Goal: Task Accomplishment & Management: Complete application form

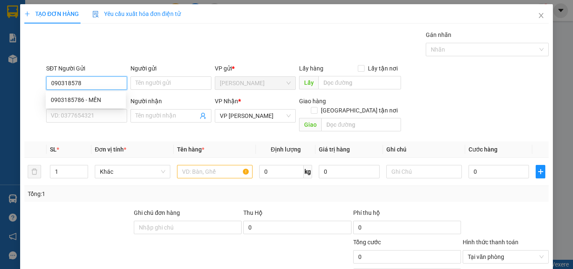
type input "0903185786"
click at [83, 95] on div "0903185786 - MẾN" at bounding box center [86, 99] width 80 height 13
type input "MẾN"
type input "80.000"
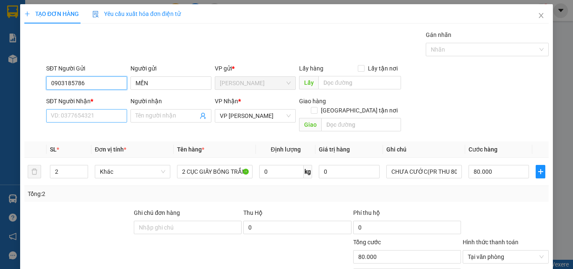
type input "0903185786"
click at [85, 116] on input "SĐT Người Nhận *" at bounding box center [86, 115] width 81 height 13
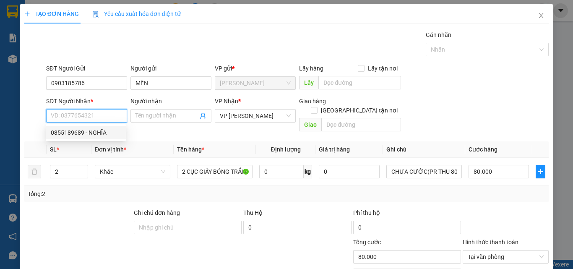
click at [101, 136] on div "0855189689 - NGHĨA" at bounding box center [86, 132] width 70 height 9
type input "0855189689"
type input "NGHĨA"
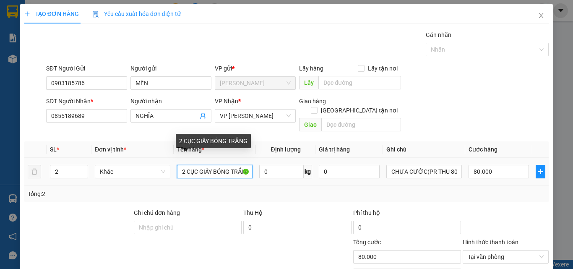
click at [238, 165] on input "2 CỤC GIẤY BÓNG TRẮNG" at bounding box center [214, 171] width 75 height 13
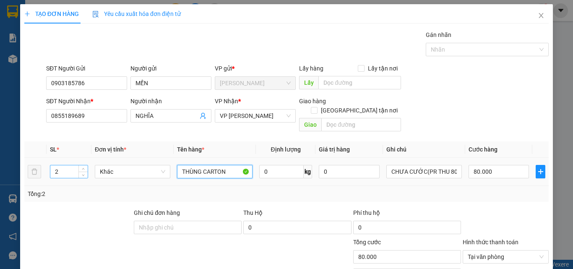
type input "THÙNG CARTON"
click at [73, 165] on input "2" at bounding box center [68, 171] width 37 height 13
type input "1"
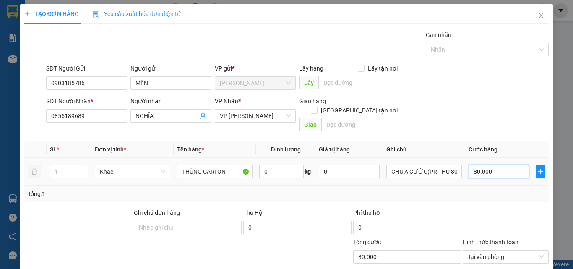
type input "0"
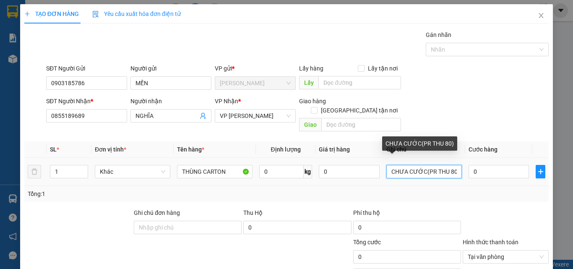
click at [450, 165] on input "CHƯA CƯỚC(PR THU 80)" at bounding box center [423, 171] width 75 height 13
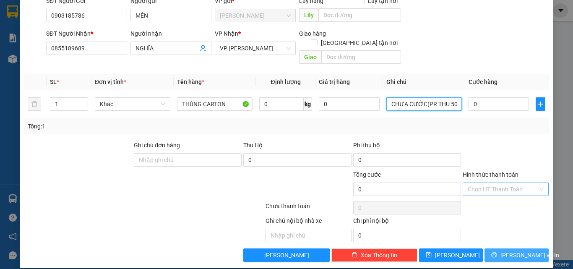
type input "CHƯA CƯỚC(PR THU 50)"
click at [497, 252] on icon "printer" at bounding box center [493, 254] width 5 height 5
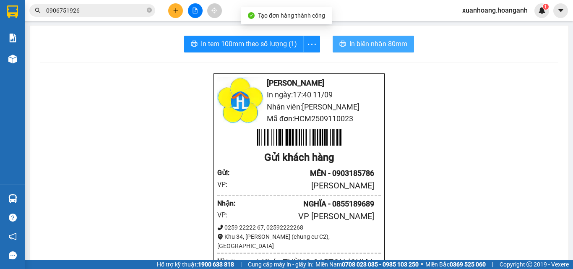
click at [345, 45] on button "In biên nhận 80mm" at bounding box center [372, 44] width 81 height 17
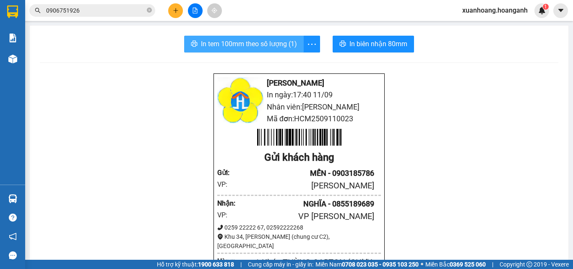
click at [273, 42] on span "In tem 100mm theo số lượng (1)" at bounding box center [249, 44] width 96 height 10
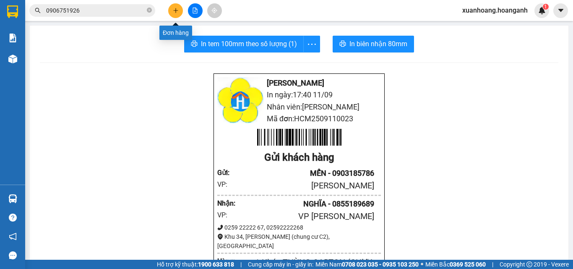
click at [179, 9] on button at bounding box center [175, 10] width 15 height 15
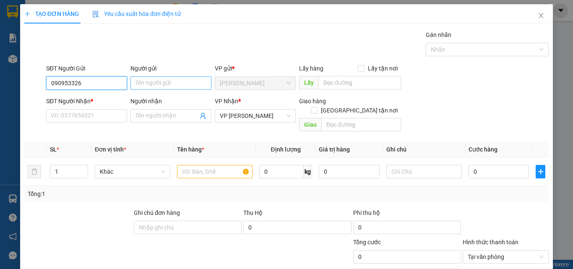
type input "0909533266"
click at [98, 100] on div "0909533266 - [PERSON_NAME]" at bounding box center [92, 99] width 83 height 9
type input "[PERSON_NAME]"
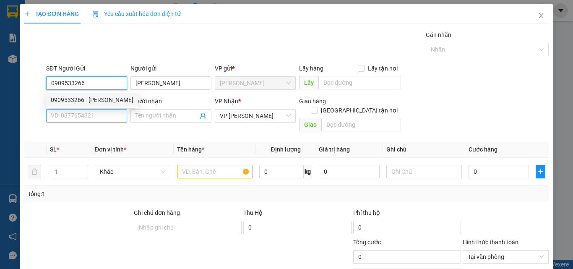
type input "40.000"
type input "0909533266"
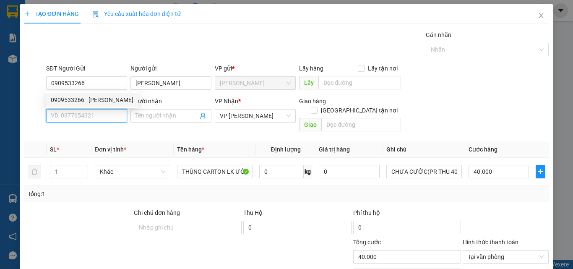
click at [104, 110] on input "SĐT Người Nhận *" at bounding box center [86, 115] width 81 height 13
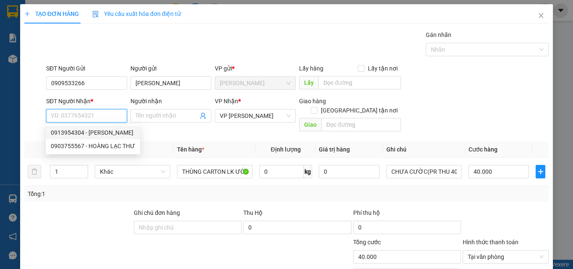
click at [112, 130] on div "0913954304 - [PERSON_NAME]" at bounding box center [93, 132] width 84 height 9
type input "0913954304"
type input "[PERSON_NAME]"
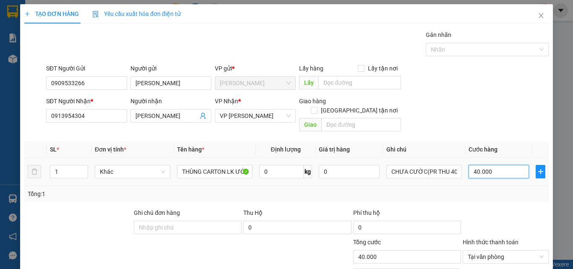
click at [498, 165] on input "40.000" at bounding box center [498, 171] width 60 height 13
type input "0"
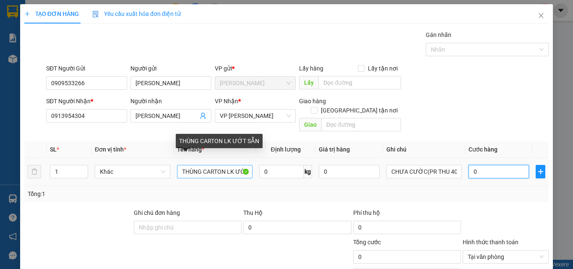
type input "0"
click at [231, 165] on input "THÙNG CARTON LK ƯỚT SẴN" at bounding box center [214, 171] width 75 height 13
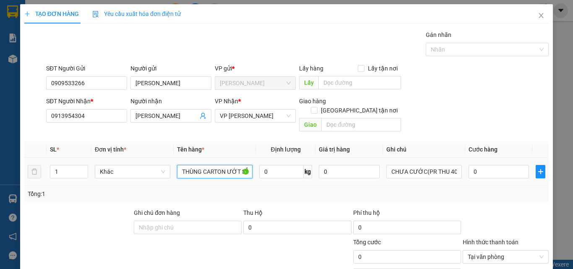
scroll to position [68, 0]
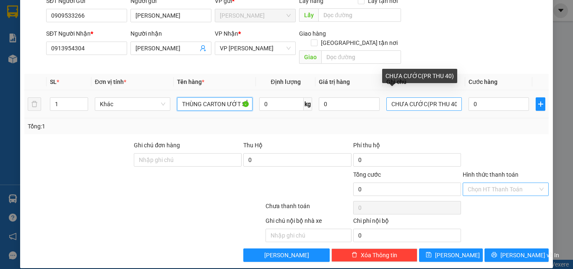
type input "THÙNG CARTON ƯỚT SẴN"
click at [449, 97] on input "CHƯA CƯỚC(PR THU 40)" at bounding box center [423, 103] width 75 height 13
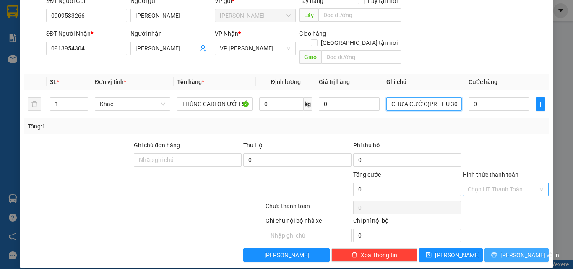
type input "CHƯA CƯỚC(PR THU 30)"
click at [510, 250] on span "[PERSON_NAME] và In" at bounding box center [529, 254] width 59 height 9
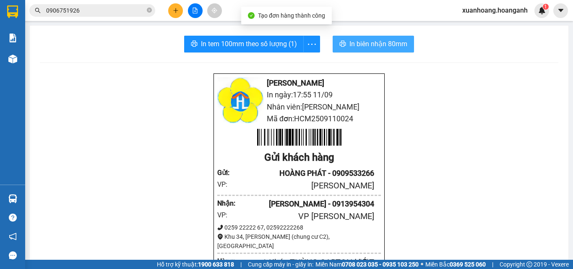
click at [360, 42] on span "In biên nhận 80mm" at bounding box center [378, 44] width 58 height 10
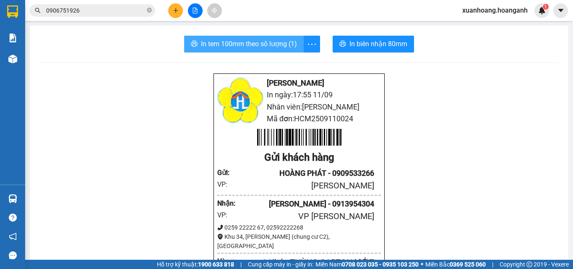
click at [257, 41] on span "In tem 100mm theo số lượng (1)" at bounding box center [249, 44] width 96 height 10
click at [279, 49] on span "In tem 100mm theo số lượng (1)" at bounding box center [249, 44] width 96 height 10
drag, startPoint x: 377, startPoint y: 157, endPoint x: 87, endPoint y: 91, distance: 297.5
click at [285, 42] on span "In tem 100mm theo số lượng (1)" at bounding box center [249, 44] width 96 height 10
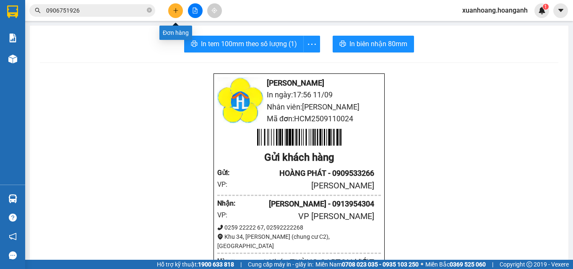
click at [177, 10] on icon "plus" at bounding box center [176, 11] width 6 height 6
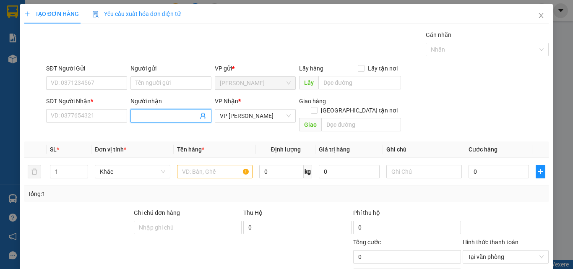
click at [163, 118] on input "Người nhận" at bounding box center [166, 115] width 62 height 9
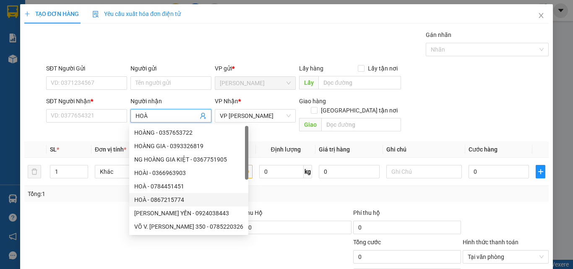
type input "HOÀ B"
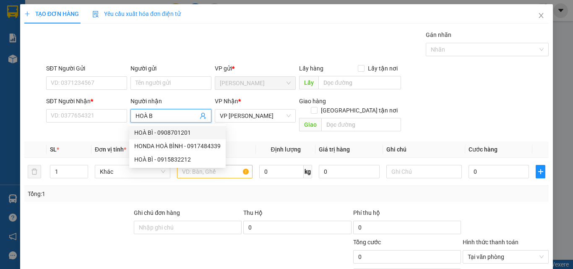
click at [157, 132] on div "HOÀ BÌ - 0908701201" at bounding box center [177, 132] width 86 height 9
type input "0908701201"
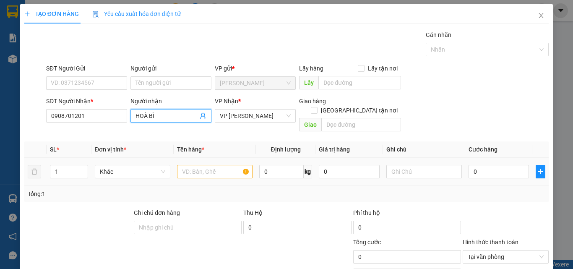
type input "HOÀ BÌ"
click at [215, 165] on input "text" at bounding box center [214, 171] width 75 height 13
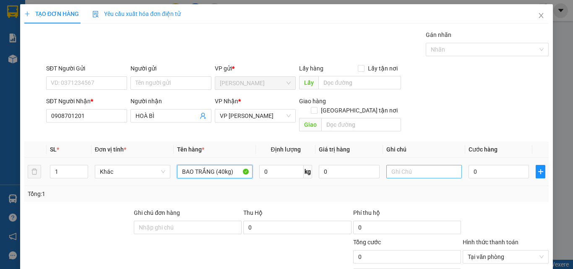
type input "BAO TRẮNG (40kg)"
click at [421, 165] on input "text" at bounding box center [423, 171] width 75 height 13
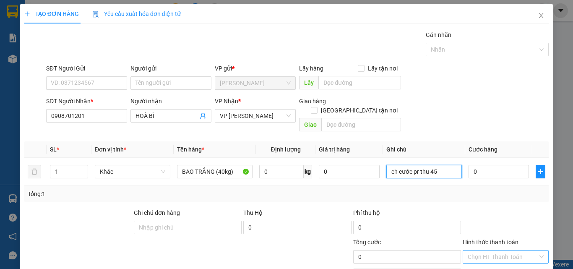
scroll to position [68, 0]
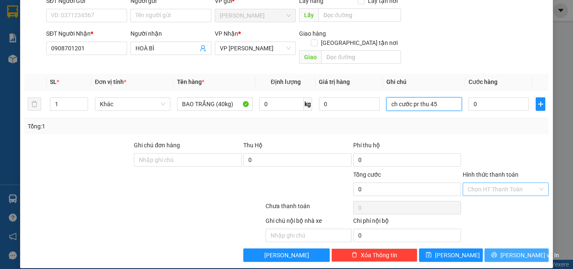
type input "ch cước pr thu 45"
click at [501, 248] on button "[PERSON_NAME] và In" at bounding box center [516, 254] width 64 height 13
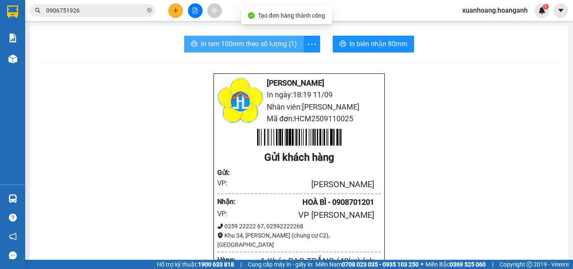
click at [265, 42] on span "In tem 100mm theo số lượng (1)" at bounding box center [249, 44] width 96 height 10
click at [268, 42] on span "In tem 100mm theo số lượng (1)" at bounding box center [249, 44] width 96 height 10
click at [239, 41] on span "In tem 100mm theo số lượng (1)" at bounding box center [249, 44] width 96 height 10
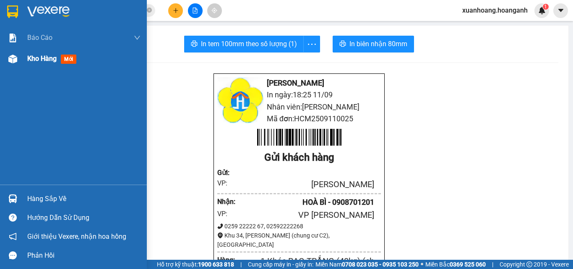
click at [42, 57] on span "Kho hàng" at bounding box center [41, 59] width 29 height 8
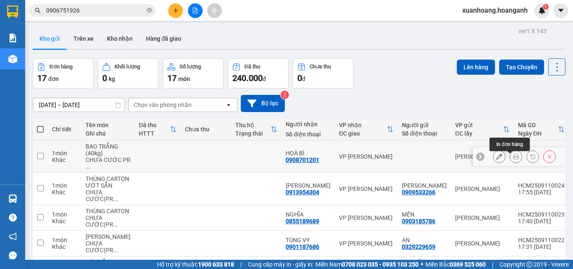
click at [513, 159] on icon at bounding box center [516, 156] width 6 height 6
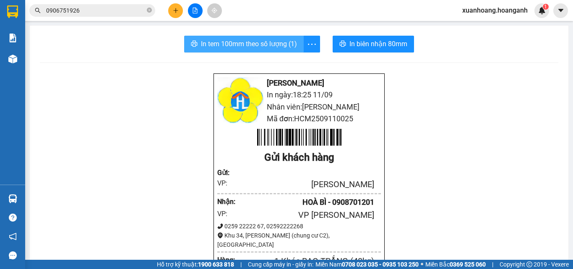
click at [265, 44] on span "In tem 100mm theo số lượng (1)" at bounding box center [249, 44] width 96 height 10
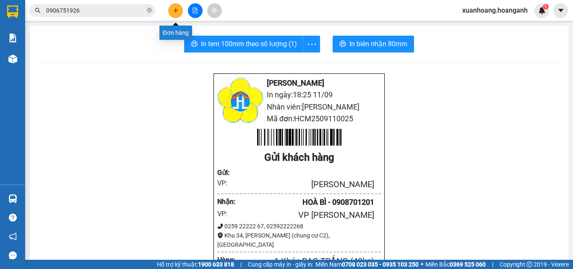
click at [171, 8] on button at bounding box center [175, 10] width 15 height 15
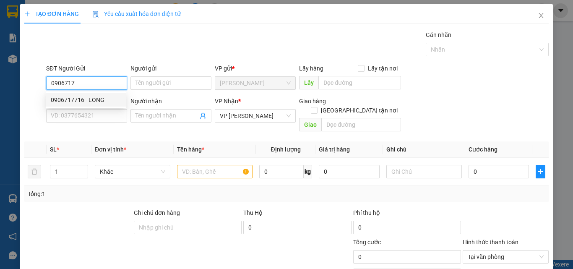
click at [89, 98] on div "0906717716 - LONG" at bounding box center [86, 99] width 70 height 9
type input "0906717716"
type input "LONG"
type input "30.000"
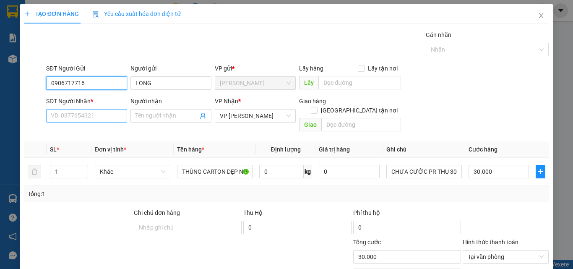
type input "0906717716"
click at [89, 114] on input "SĐT Người Nhận *" at bounding box center [86, 115] width 81 height 13
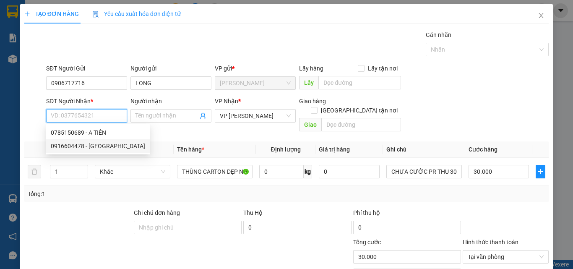
click at [101, 141] on div "0916604478 - [GEOGRAPHIC_DATA]" at bounding box center [98, 145] width 94 height 9
type input "0916604478"
type input "QUANG PHÚ"
type input "GIAO 14/7=20K"
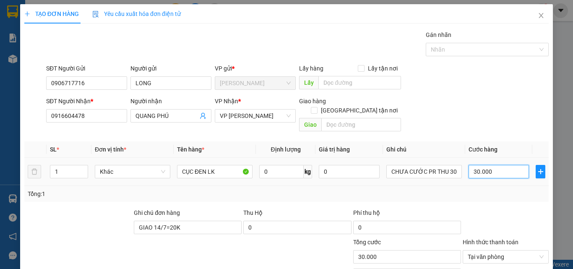
click at [486, 165] on input "30.000" at bounding box center [498, 171] width 60 height 13
type input "0"
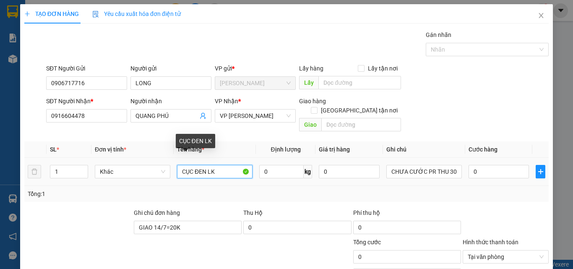
click at [224, 165] on input "CỤC ĐEN LK" at bounding box center [214, 171] width 75 height 13
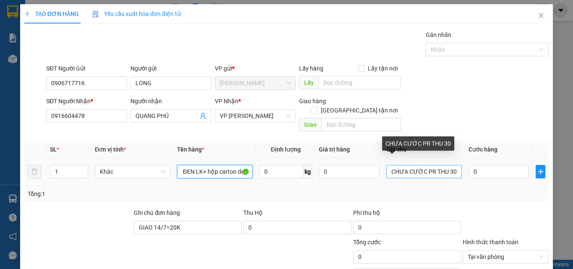
type input "CỤC ĐEN LK+ hộp carton dẹp"
click at [449, 165] on input "CHƯA CƯỚC PR THU 30" at bounding box center [423, 171] width 75 height 13
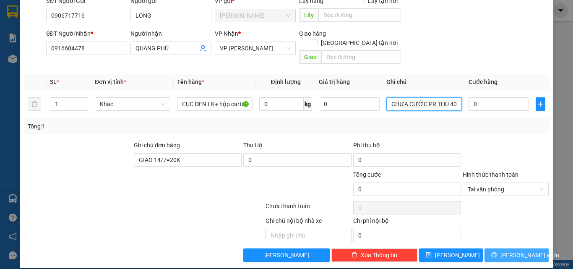
type input "CHƯA CƯỚC PR THU 40"
click at [503, 248] on button "[PERSON_NAME] và In" at bounding box center [516, 254] width 64 height 13
click at [523, 250] on span "[PERSON_NAME] và In" at bounding box center [529, 254] width 59 height 9
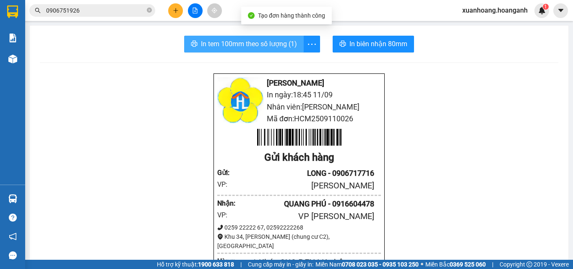
click at [276, 43] on span "In tem 100mm theo số lượng (1)" at bounding box center [249, 44] width 96 height 10
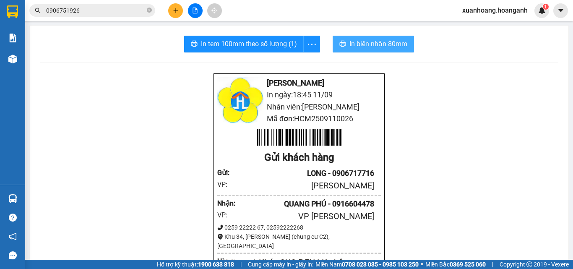
click at [350, 38] on button "In biên nhận 80mm" at bounding box center [372, 44] width 81 height 17
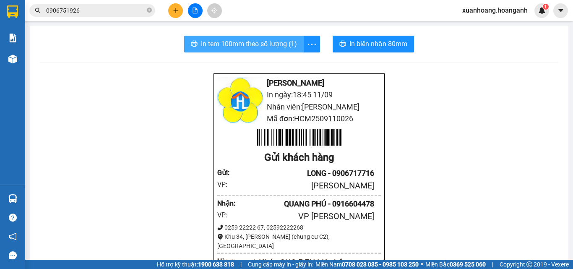
click at [269, 43] on span "In tem 100mm theo số lượng (1)" at bounding box center [249, 44] width 96 height 10
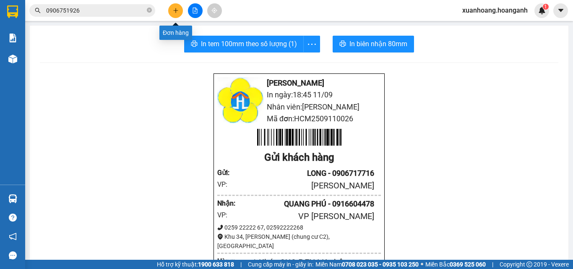
click at [174, 10] on icon "plus" at bounding box center [175, 10] width 5 height 0
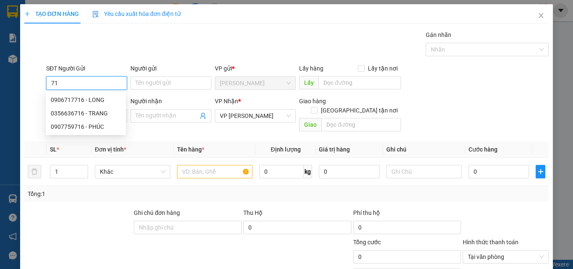
type input "7"
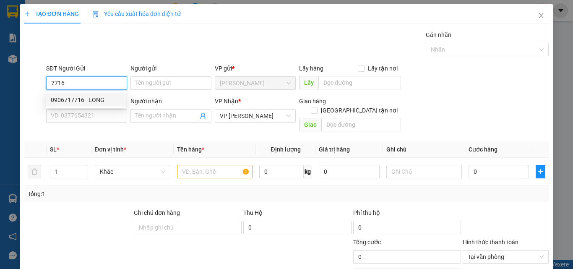
click at [88, 96] on div "0906717716 - LONG" at bounding box center [86, 99] width 70 height 9
type input "0906717716"
type input "LONG"
type input "GIAO 14/7=20K"
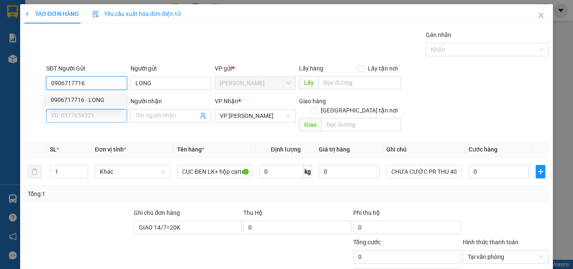
type input "0906717716"
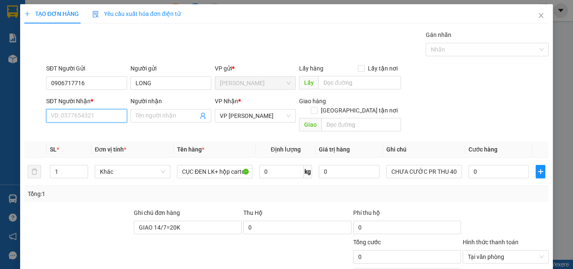
click at [96, 112] on input "SĐT Người Nhận *" at bounding box center [86, 115] width 81 height 13
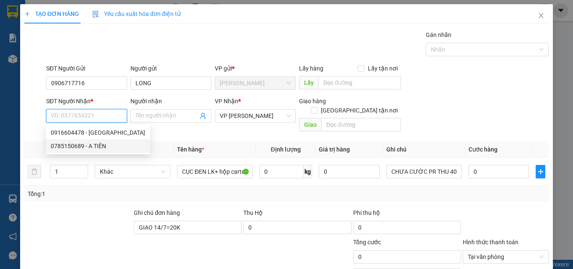
click at [112, 146] on div "0785150689 - A TIÊN" at bounding box center [98, 145] width 94 height 9
type input "0785150689"
type input "A TIÊN"
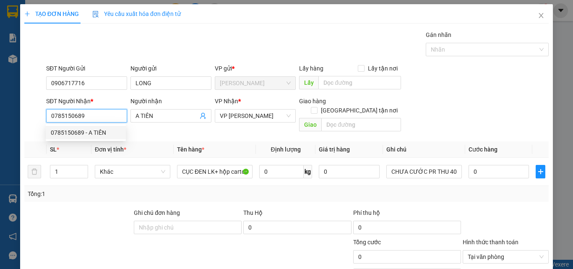
type input "30.000"
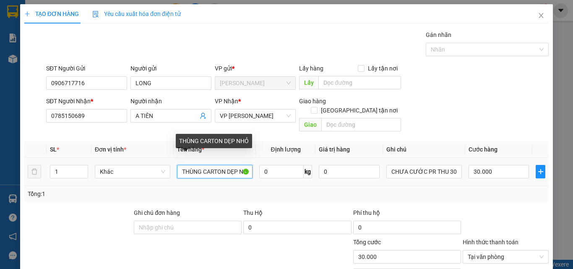
click at [237, 165] on input "THÙNG CARTON DẸP NHỎ" at bounding box center [214, 171] width 75 height 13
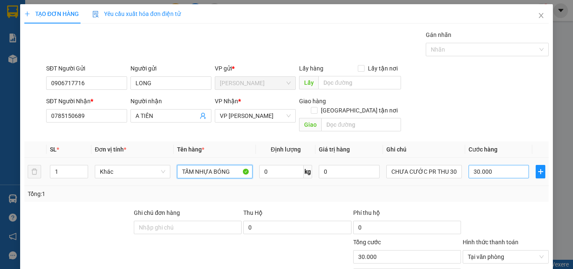
type input "TẤM NHỰA BÓNG"
click at [493, 165] on input "30.000" at bounding box center [498, 171] width 60 height 13
type input "0"
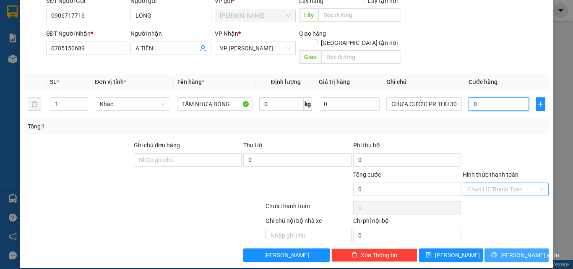
type input "0"
click at [506, 250] on span "[PERSON_NAME] và In" at bounding box center [529, 254] width 59 height 9
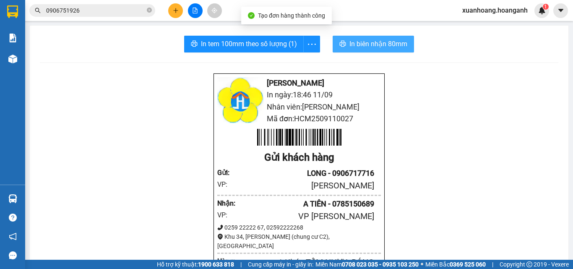
click at [381, 42] on span "In biên nhận 80mm" at bounding box center [378, 44] width 58 height 10
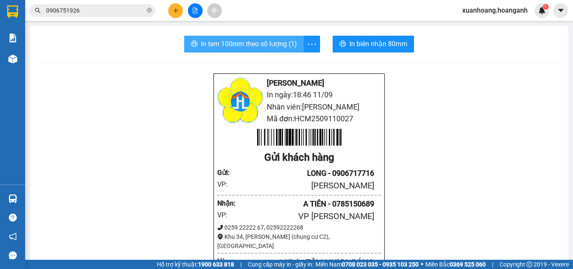
click at [221, 39] on span "In tem 100mm theo số lượng (1)" at bounding box center [249, 44] width 96 height 10
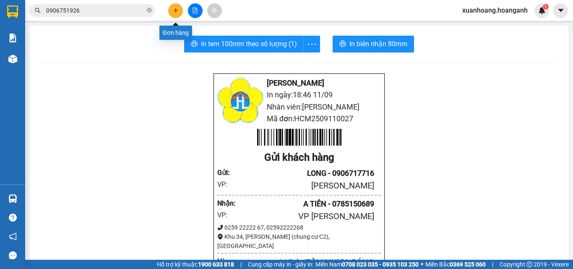
click at [175, 13] on button at bounding box center [175, 10] width 15 height 15
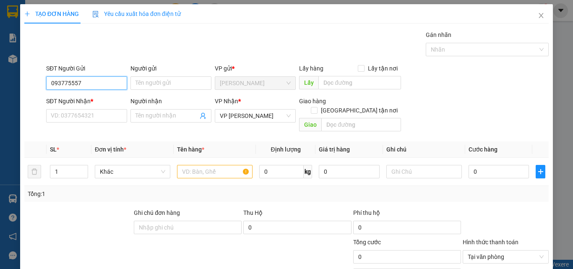
type input "0937755576"
click at [102, 101] on div "0937755576 - [PERSON_NAME]" at bounding box center [92, 99] width 83 height 9
type input "[PERSON_NAME]"
type input "GIAO 11/9=40K"
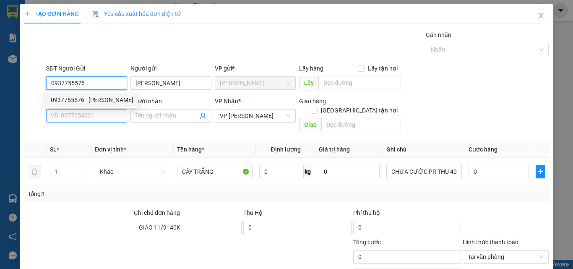
type input "0937755576"
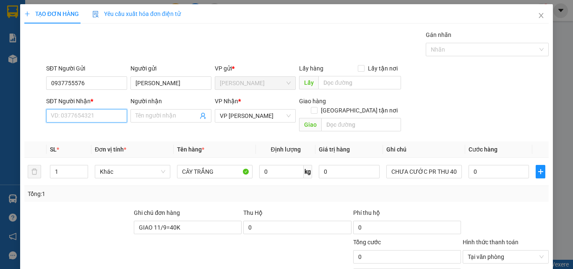
drag, startPoint x: 95, startPoint y: 116, endPoint x: 96, endPoint y: 121, distance: 5.5
click at [96, 116] on input "SĐT Người Nhận *" at bounding box center [86, 115] width 81 height 13
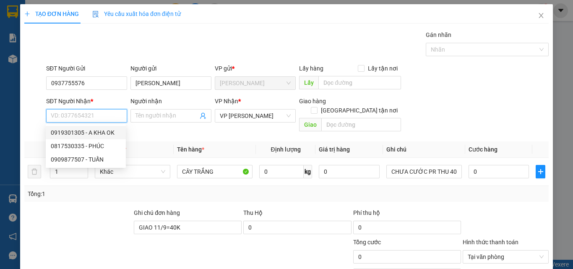
click at [105, 134] on div "0919301305 - A KHA OK" at bounding box center [86, 132] width 70 height 9
type input "0919301305"
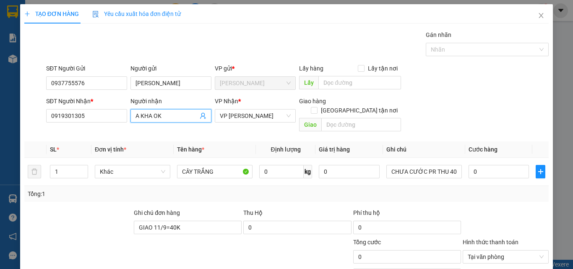
click at [171, 115] on input "A KHA OK" at bounding box center [166, 115] width 62 height 9
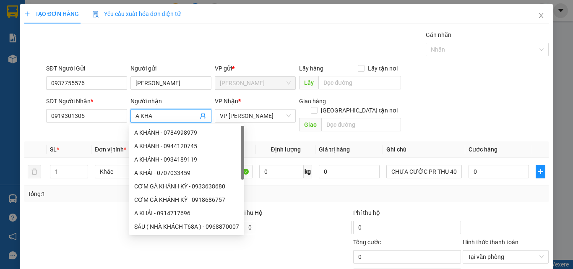
type input "A KHA"
click at [84, 145] on div "SL *" at bounding box center [69, 149] width 38 height 9
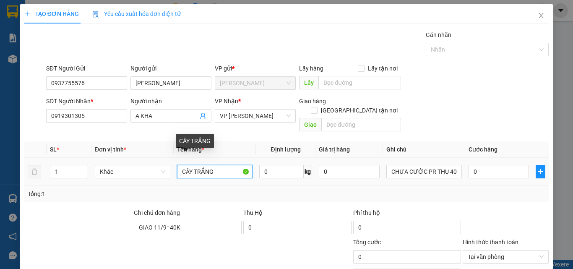
click at [218, 165] on input "CÂY TRẮNG" at bounding box center [214, 171] width 75 height 13
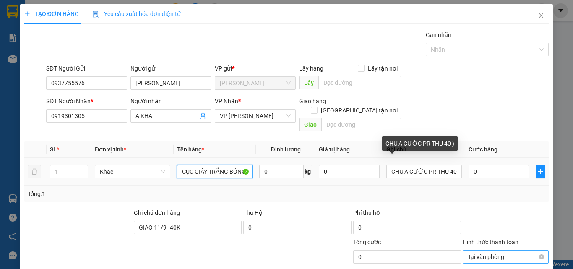
scroll to position [68, 0]
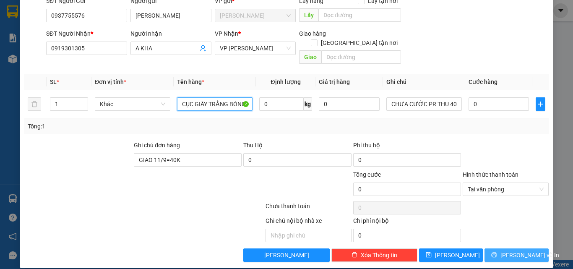
type input "CỤC GIẤY TRẮNG BÓNG"
click at [516, 250] on span "[PERSON_NAME] và In" at bounding box center [529, 254] width 59 height 9
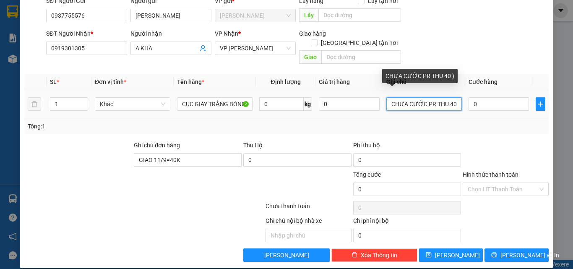
click at [452, 97] on input "CHƯA CƯỚC PR THU 40 )" at bounding box center [423, 103] width 75 height 13
click at [449, 97] on input "CHƯA CƯỚC PR THU 40 )" at bounding box center [423, 103] width 75 height 13
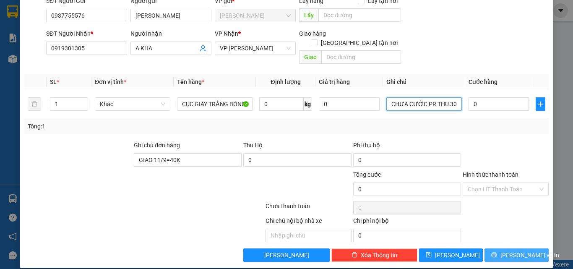
type input "CHƯA CƯỚC PR THU 30 )"
click at [507, 250] on span "[PERSON_NAME] và In" at bounding box center [529, 254] width 59 height 9
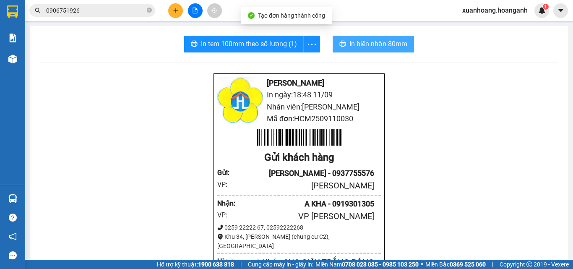
click at [358, 45] on span "In biên nhận 80mm" at bounding box center [378, 44] width 58 height 10
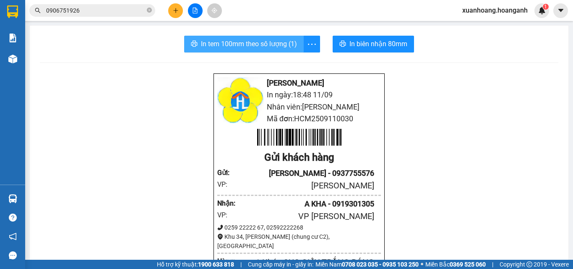
click at [265, 40] on span "In tem 100mm theo số lượng (1)" at bounding box center [249, 44] width 96 height 10
